Goal: Check status: Check status

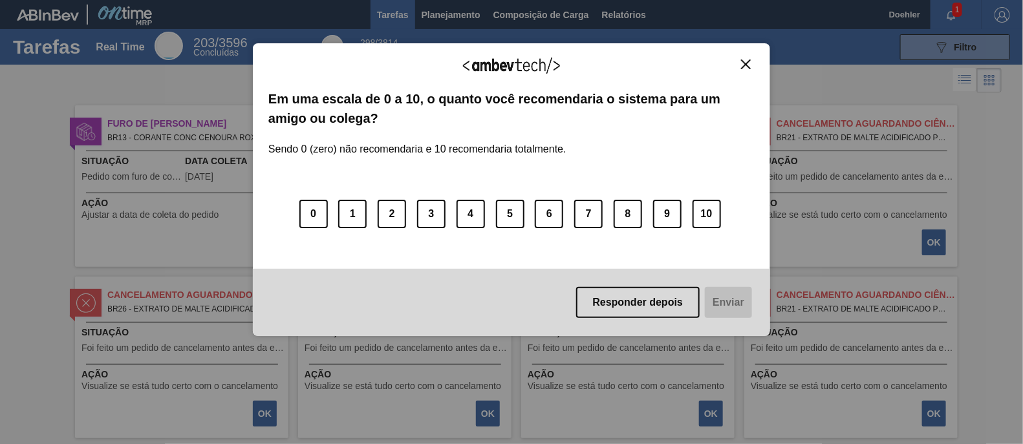
click at [744, 63] on img "Close" at bounding box center [746, 65] width 10 height 10
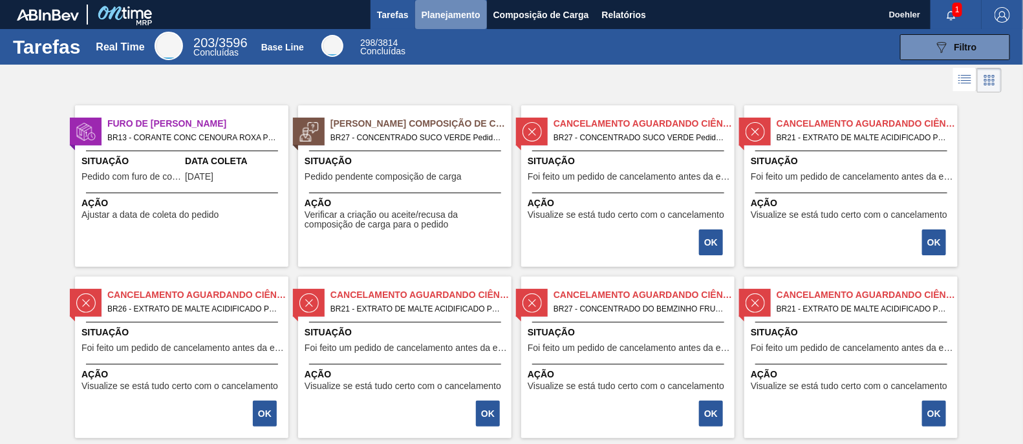
click at [463, 15] on span "Planejamento" at bounding box center [451, 15] width 59 height 16
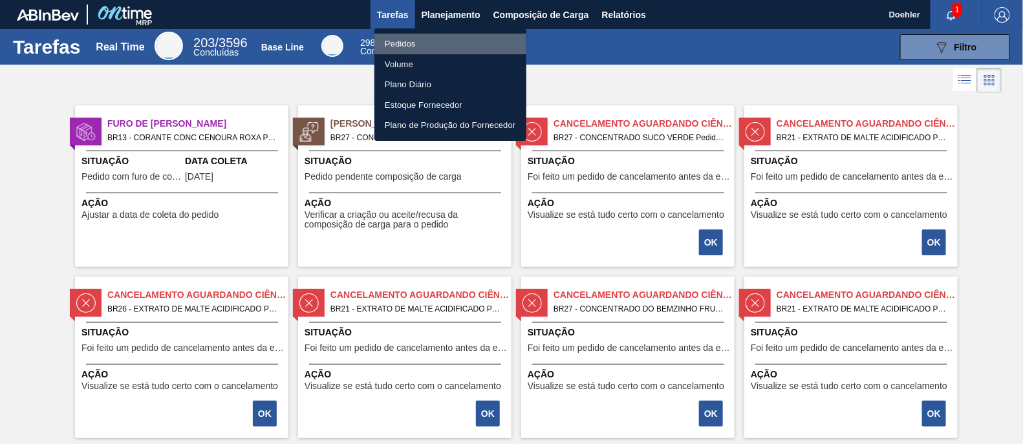
click at [404, 48] on li "Pedidos" at bounding box center [450, 44] width 152 height 21
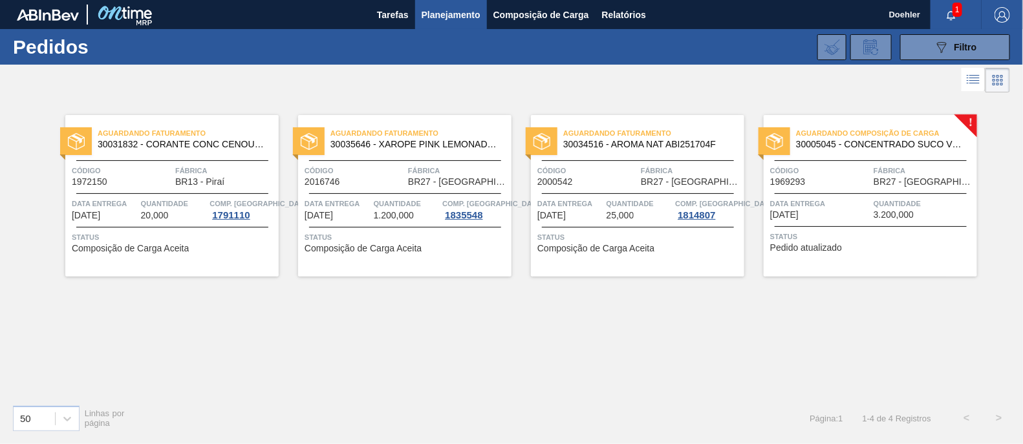
click at [382, 140] on span "30035646 - XAROPE PINK LEMONADE CREPUSCULO" at bounding box center [416, 145] width 171 height 10
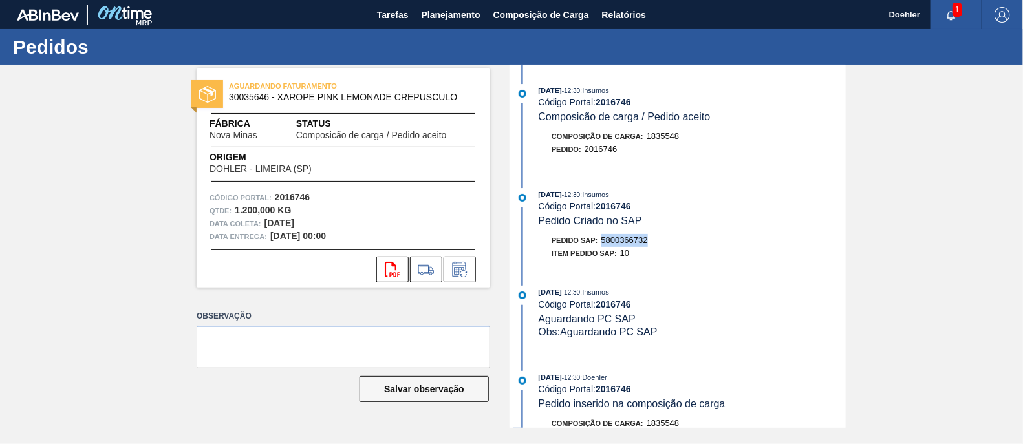
drag, startPoint x: 651, startPoint y: 241, endPoint x: 605, endPoint y: 241, distance: 45.9
click at [605, 241] on div "Pedido SAP: 5800366732" at bounding box center [692, 240] width 307 height 13
copy span "5800366732"
click at [391, 270] on icon "svg{fill:#ff0000}" at bounding box center [393, 270] width 16 height 16
click at [448, 13] on span "Planejamento" at bounding box center [451, 15] width 59 height 16
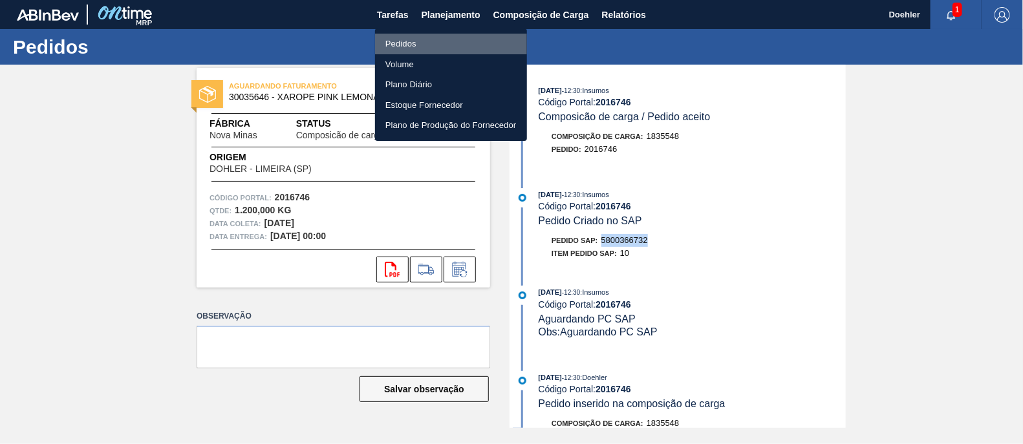
click at [411, 41] on li "Pedidos" at bounding box center [451, 44] width 152 height 21
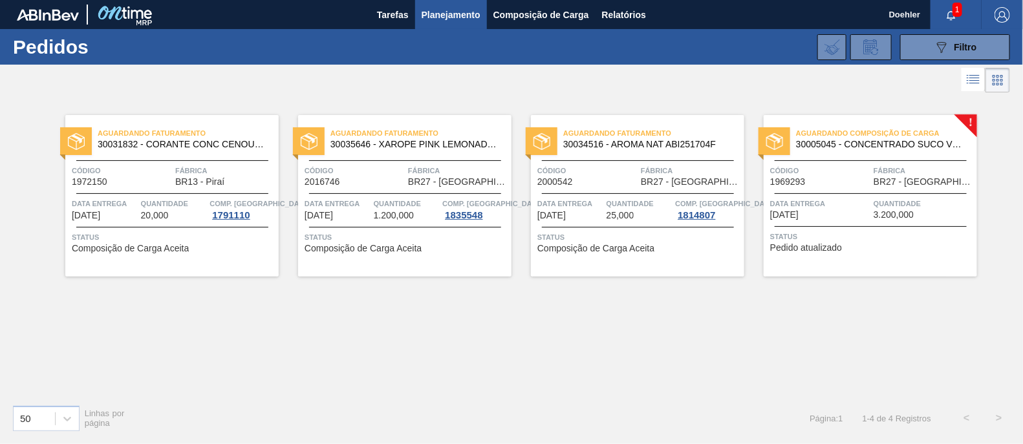
click at [669, 143] on span "30034516 - AROMA NAT ABI251704F" at bounding box center [648, 145] width 171 height 10
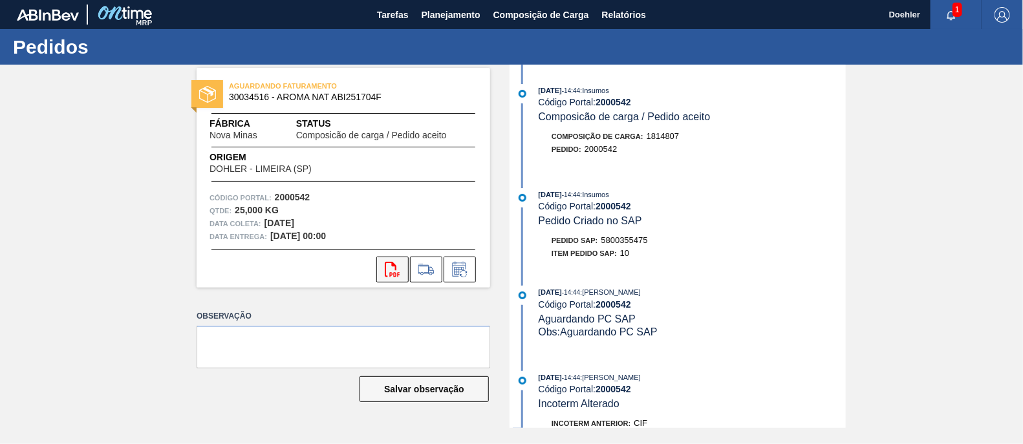
click at [391, 268] on icon "svg{fill:#ff0000}" at bounding box center [393, 270] width 16 height 16
click at [440, 13] on span "Planejamento" at bounding box center [451, 15] width 59 height 16
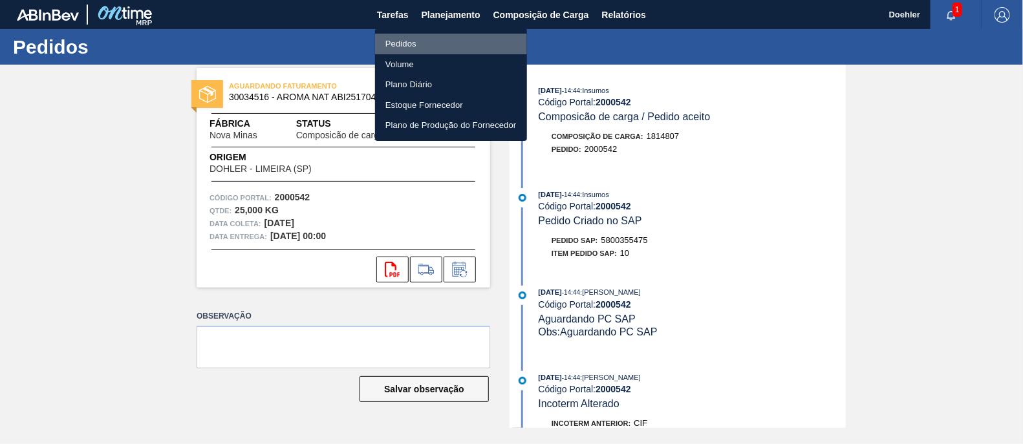
click at [408, 36] on li "Pedidos" at bounding box center [451, 44] width 152 height 21
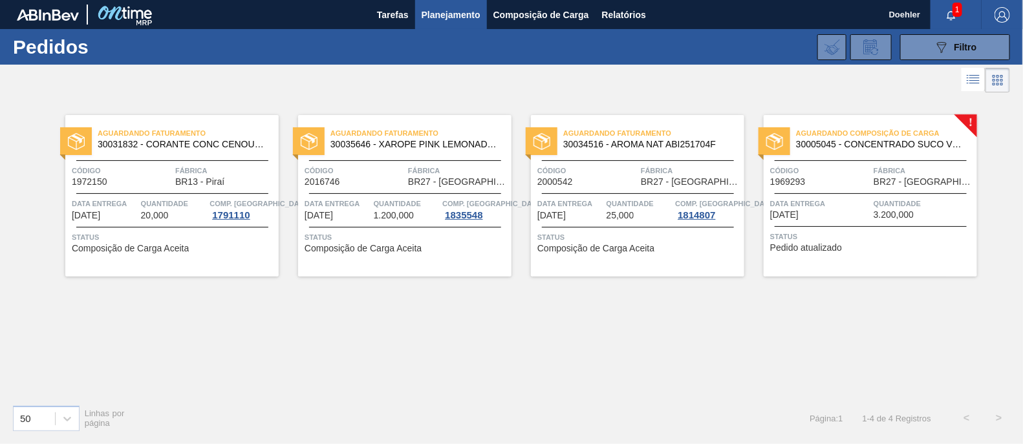
click at [393, 135] on span "Aguardando Faturamento" at bounding box center [421, 133] width 181 height 13
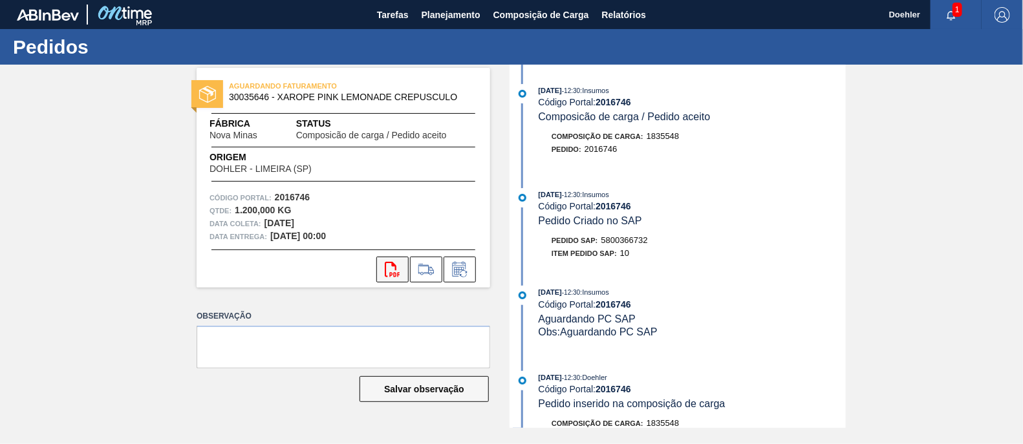
click at [391, 268] on icon "svg{fill:#ff0000}" at bounding box center [393, 270] width 16 height 16
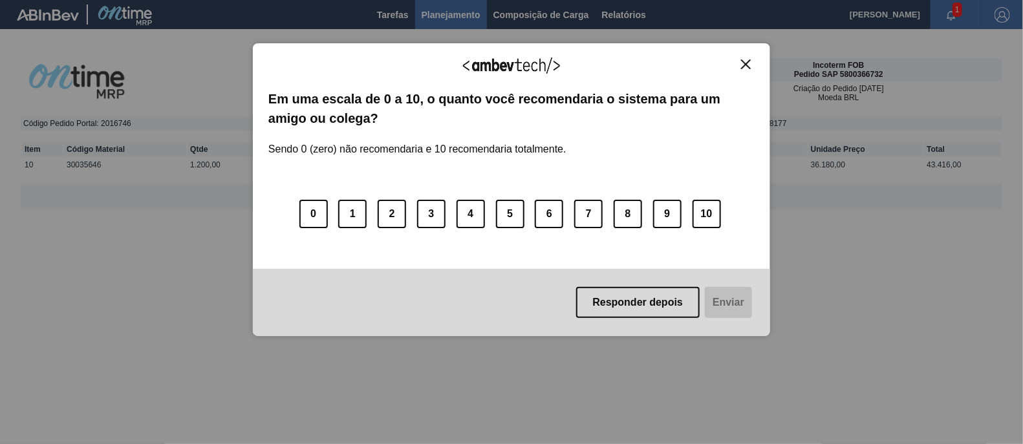
click at [749, 67] on img "Close" at bounding box center [746, 65] width 10 height 10
click at [750, 63] on img "Close" at bounding box center [746, 65] width 10 height 10
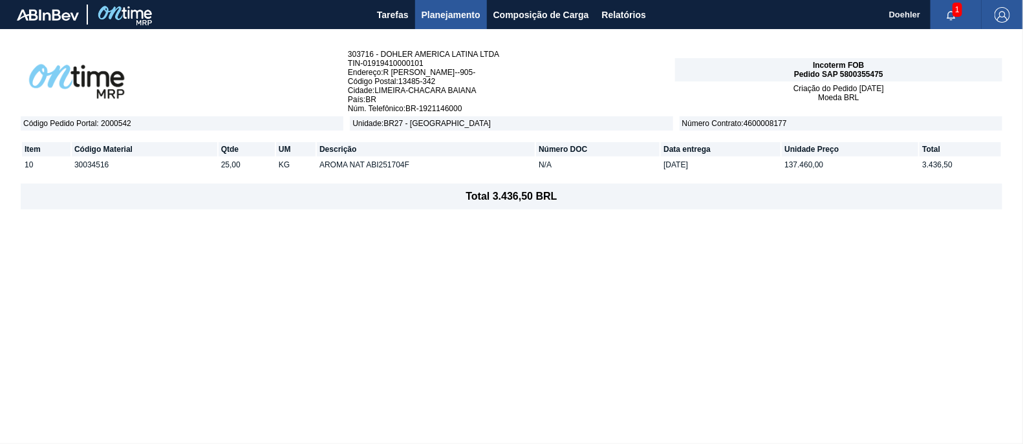
click at [701, 69] on div "Incoterm FOB Pedido SAP 5800355475" at bounding box center [838, 69] width 327 height 23
click at [539, 223] on div "303716 - DOHLER AMERICA LATINA LTDA TIN - 01919410000101 Endereço : R MIGUEL GU…" at bounding box center [511, 236] width 1023 height 415
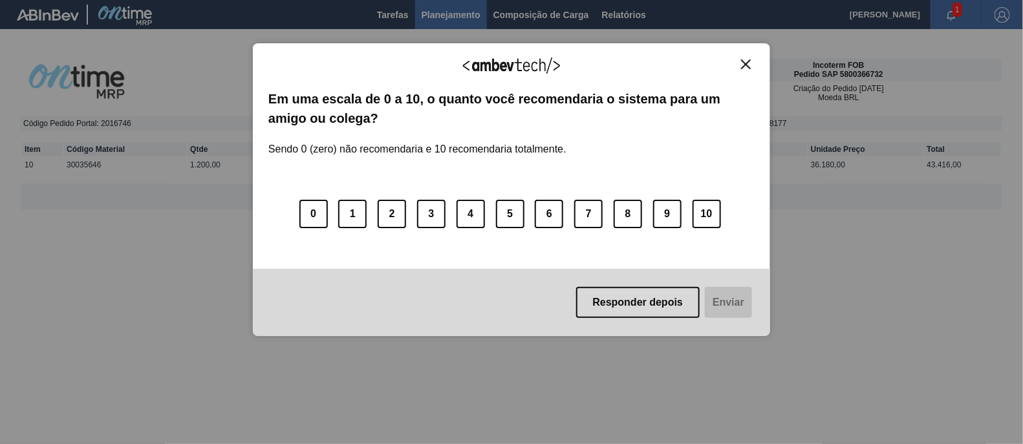
drag, startPoint x: 751, startPoint y: 63, endPoint x: 702, endPoint y: 129, distance: 82.3
click at [750, 62] on button "Close" at bounding box center [745, 64] width 17 height 11
